Goal: Task Accomplishment & Management: Manage account settings

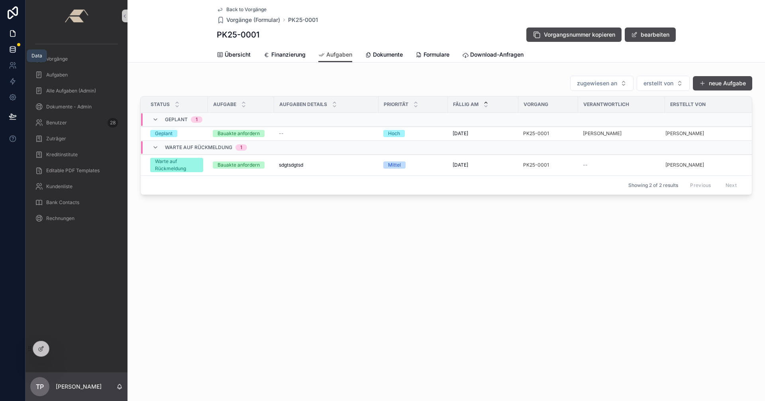
click at [15, 47] on icon at bounding box center [12, 48] width 5 height 3
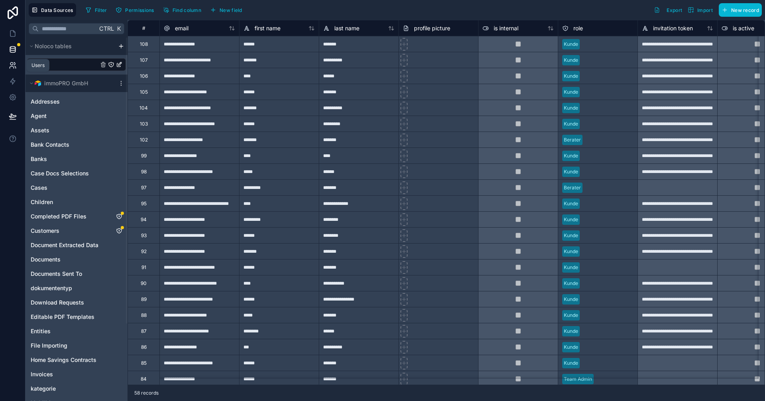
click at [12, 65] on icon at bounding box center [11, 64] width 3 height 3
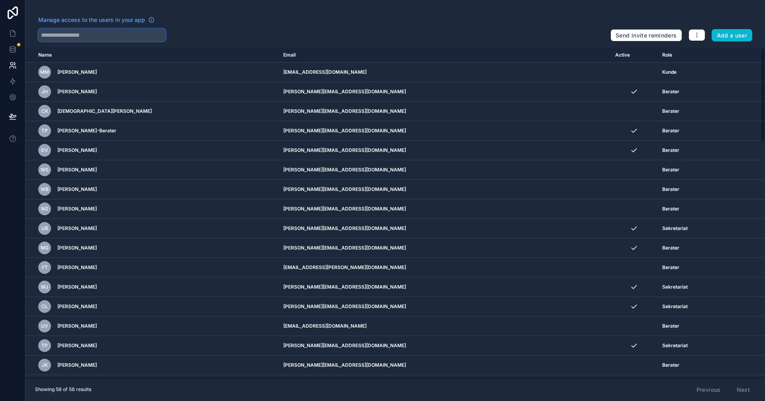
click at [82, 37] on input "text" at bounding box center [102, 35] width 128 height 13
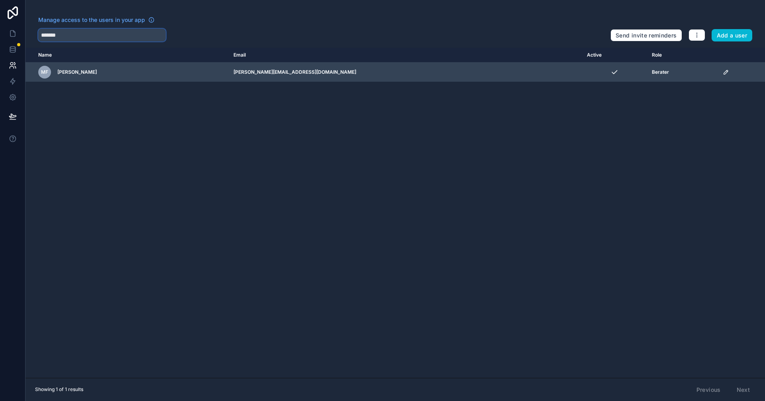
type input "*******"
click at [723, 71] on icon "scrollable content" at bounding box center [726, 72] width 6 height 6
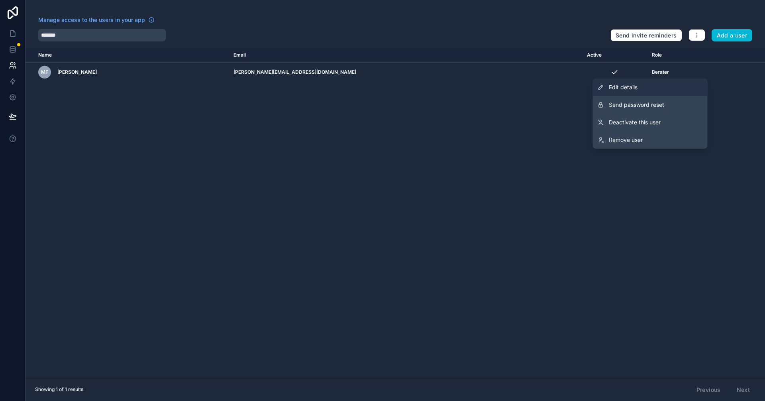
click at [629, 85] on span "Edit details" at bounding box center [623, 87] width 29 height 8
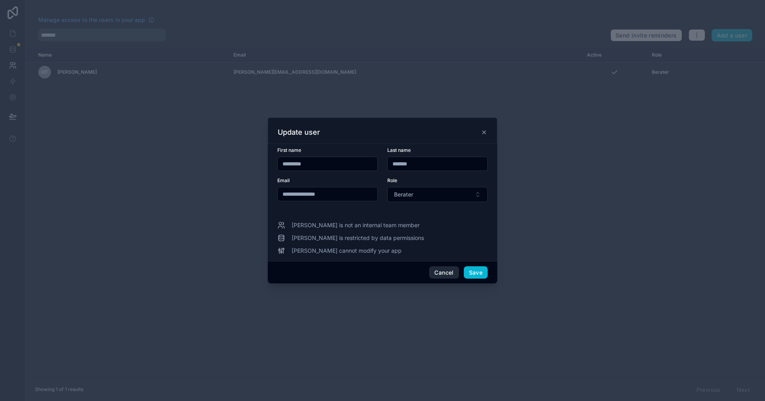
click at [445, 271] on button "Cancel" at bounding box center [444, 272] width 30 height 13
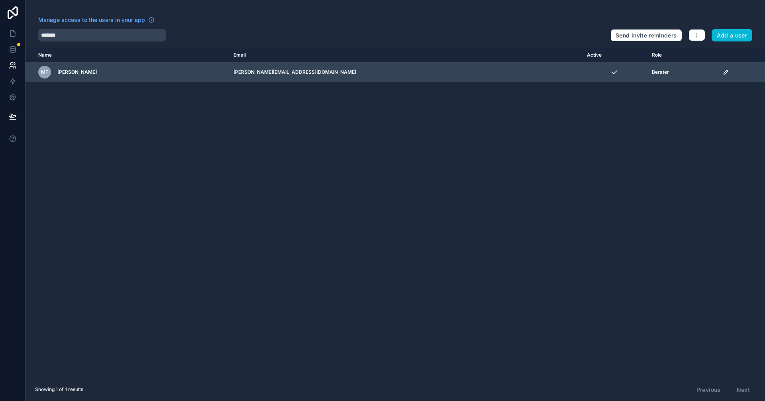
click at [723, 74] on icon "scrollable content" at bounding box center [726, 72] width 6 height 6
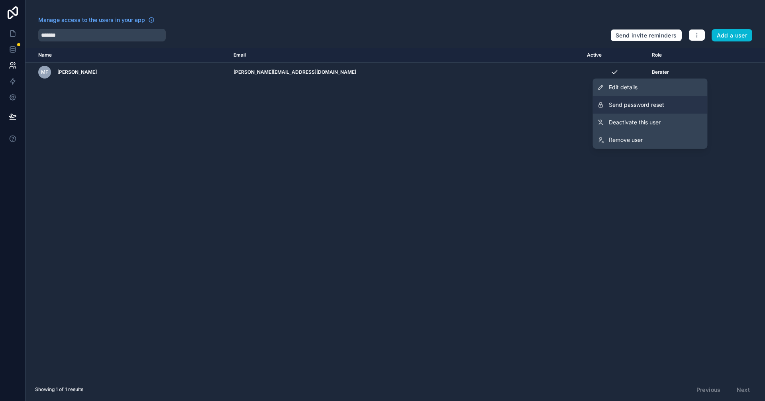
click at [626, 107] on span "Send password reset" at bounding box center [636, 105] width 55 height 8
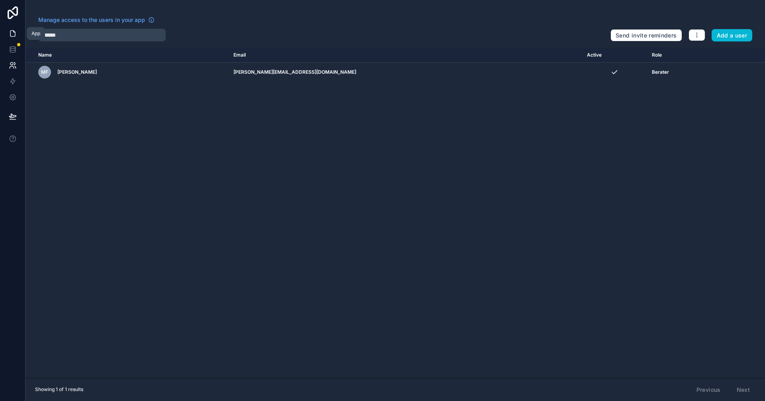
click at [11, 33] on icon at bounding box center [13, 34] width 8 height 8
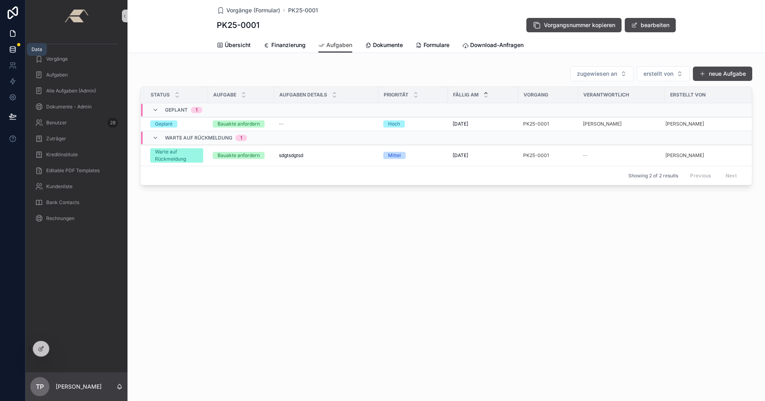
click at [12, 49] on icon at bounding box center [13, 49] width 8 height 8
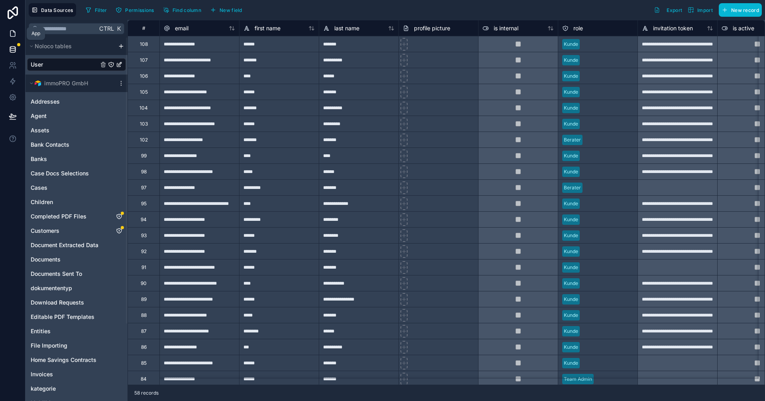
click at [12, 34] on icon at bounding box center [13, 34] width 8 height 8
